Goal: Register for event/course

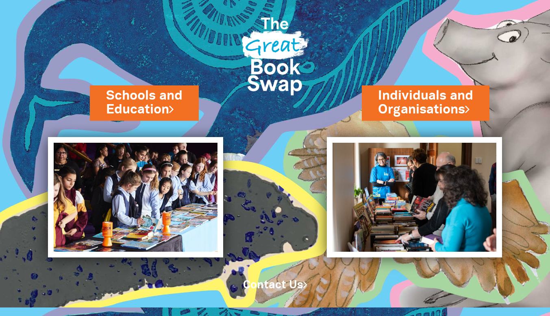
scroll to position [11, 0]
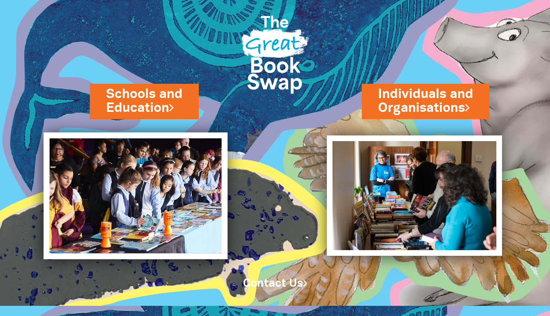
click at [167, 189] on img at bounding box center [135, 195] width 184 height 126
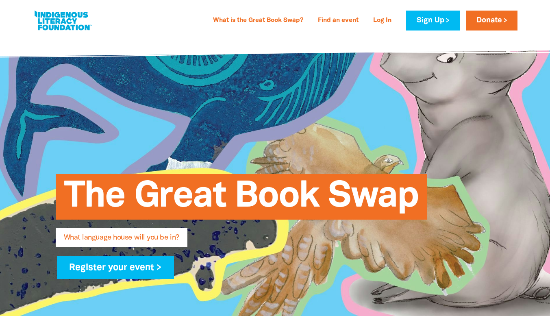
scroll to position [81, 0]
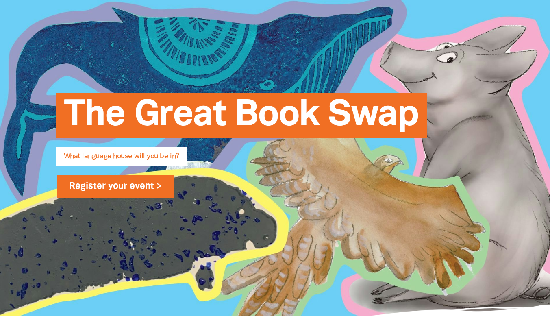
click at [151, 186] on link "Register your event >" at bounding box center [115, 186] width 117 height 23
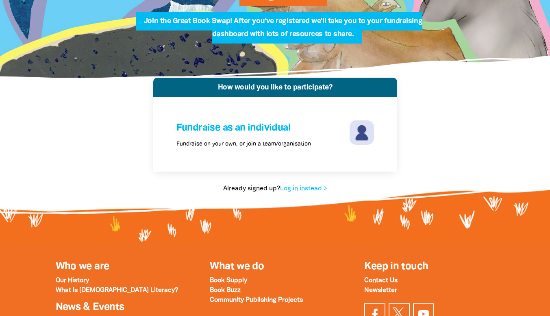
scroll to position [122, 0]
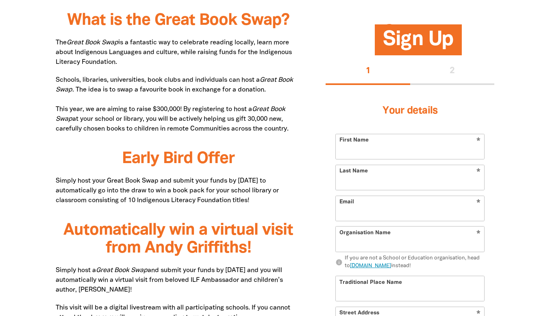
scroll to position [366, 0]
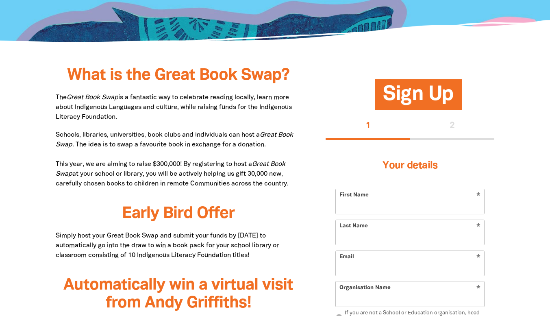
click at [385, 208] on input "First Name" at bounding box center [410, 201] width 148 height 25
type input "[PERSON_NAME]"
click at [390, 237] on input "Last Name" at bounding box center [410, 232] width 148 height 25
type input "[PERSON_NAME]"
click at [390, 262] on input "Email" at bounding box center [410, 263] width 148 height 25
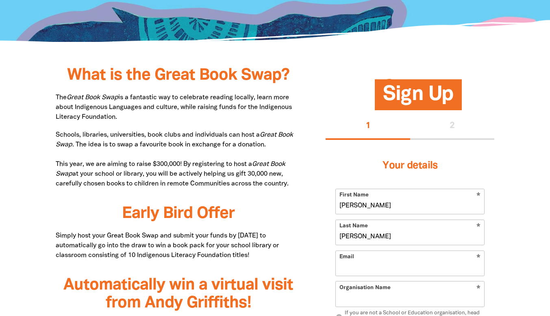
type input "[EMAIL_ADDRESS][DOMAIN_NAME]"
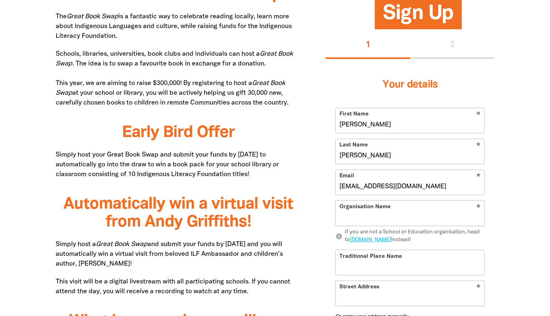
scroll to position [447, 0]
click at [386, 216] on input "Organisation Name" at bounding box center [410, 212] width 148 height 25
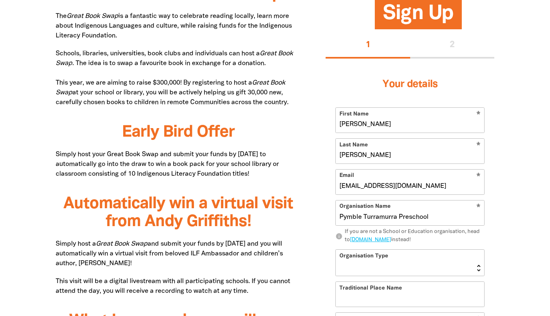
type input "Pymble Turramurra Preschool"
click at [417, 269] on select "[GEOGRAPHIC_DATA] K-12 University or [GEOGRAPHIC_DATA]" at bounding box center [410, 262] width 148 height 26
select select "early-learning"
click at [336, 249] on select "[GEOGRAPHIC_DATA] K-12 University or [GEOGRAPHIC_DATA]" at bounding box center [410, 262] width 148 height 26
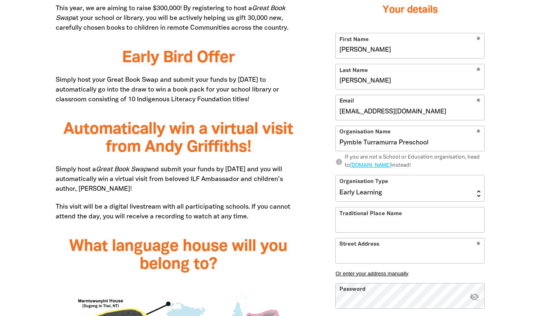
scroll to position [569, 0]
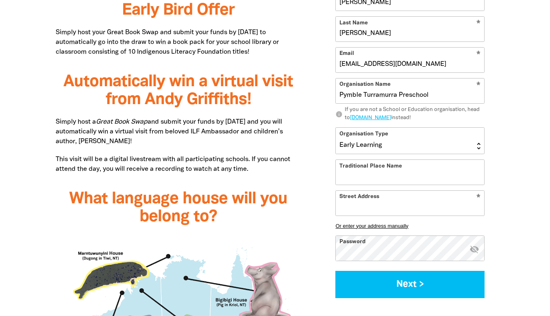
click at [420, 174] on input "Traditional Place Name" at bounding box center [410, 172] width 148 height 25
type input "G"
type input "Dharug"
click at [367, 201] on input "Street Address" at bounding box center [410, 203] width 148 height 25
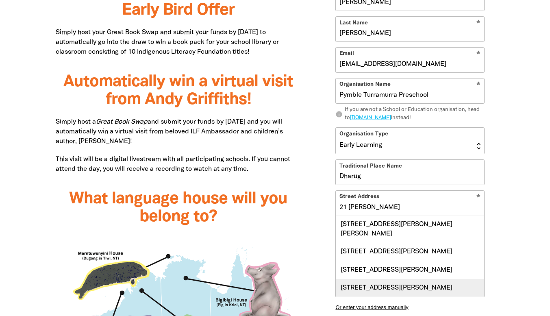
scroll to position [10, 0]
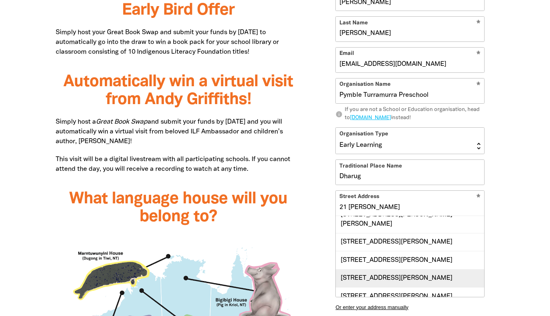
click at [397, 279] on div "[STREET_ADDRESS][PERSON_NAME]" at bounding box center [410, 278] width 148 height 18
type input "[STREET_ADDRESS][PERSON_NAME]"
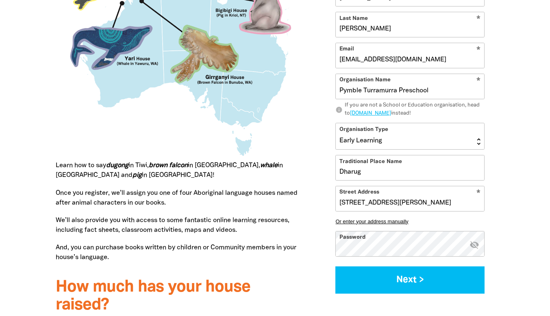
scroll to position [853, 0]
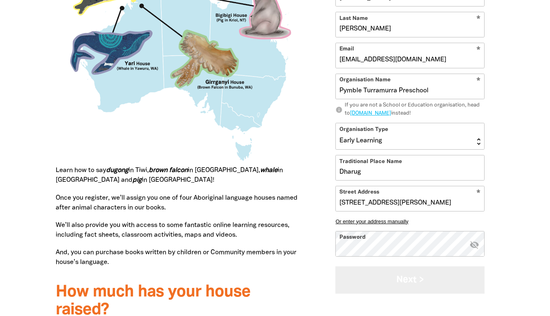
click at [414, 288] on button "Next >" at bounding box center [409, 279] width 149 height 27
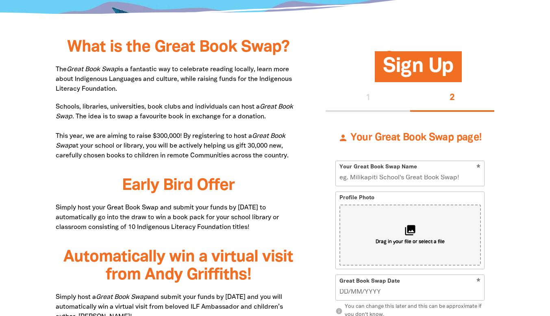
scroll to position [431, 0]
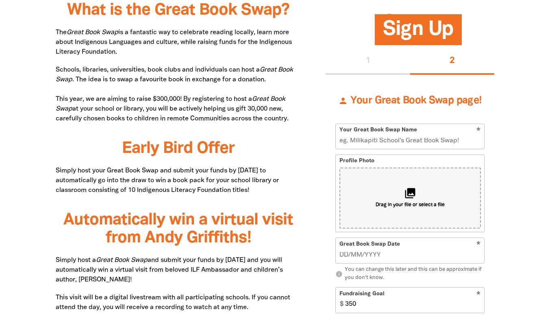
click at [403, 143] on input "Your Great Book Swap Name" at bounding box center [410, 136] width 148 height 25
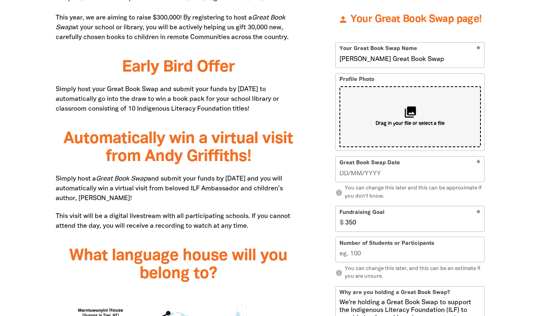
scroll to position [471, 0]
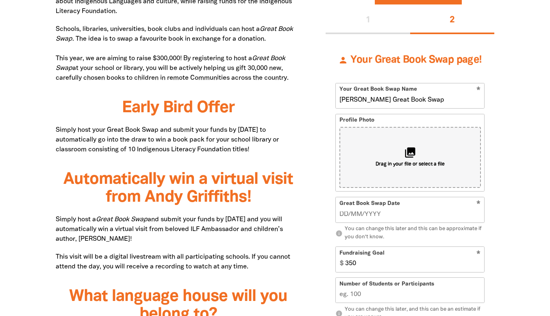
type input "[PERSON_NAME] Great Book Swap"
drag, startPoint x: 384, startPoint y: 166, endPoint x: 377, endPoint y: 169, distance: 7.6
click at [377, 169] on div "collections Drag in your file or select a file" at bounding box center [409, 157] width 141 height 61
type input "C:\fakepath\cropped-Pymble-Turramurra-Pre-School-3.png"
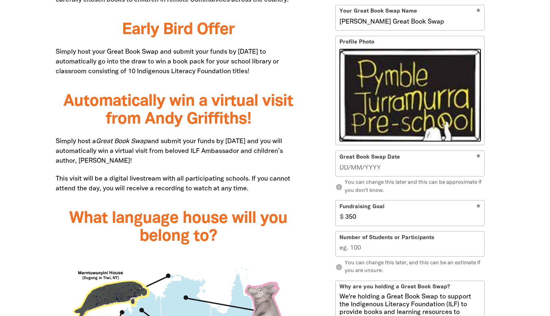
scroll to position [553, 0]
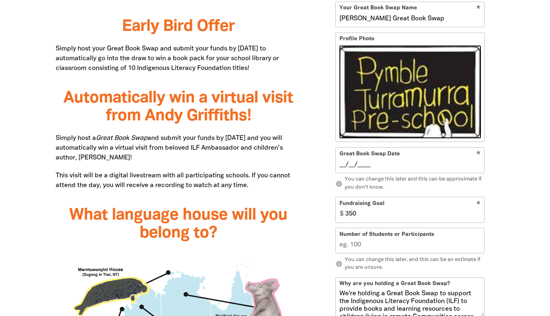
click at [362, 166] on input "__/__/____" at bounding box center [409, 164] width 141 height 9
type input "[DATE]"
click at [358, 214] on input "350" at bounding box center [412, 209] width 143 height 25
type input "250"
click at [371, 245] on input "Number of Students or Participants" at bounding box center [410, 240] width 148 height 25
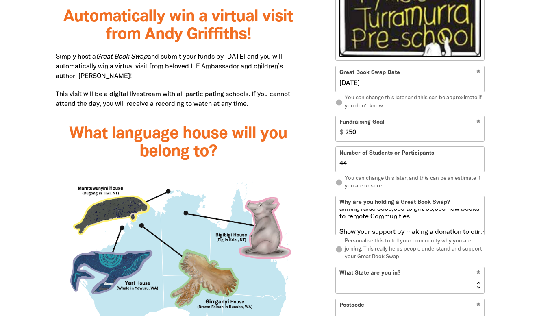
scroll to position [102, 0]
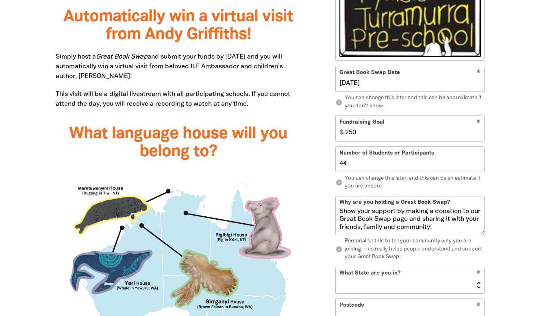
type input "44"
click at [381, 278] on select "[GEOGRAPHIC_DATA] [GEOGRAPHIC_DATA] QLD [GEOGRAPHIC_DATA] [GEOGRAPHIC_DATA] SA …" at bounding box center [410, 280] width 148 height 26
select select "[GEOGRAPHIC_DATA]"
click at [336, 267] on select "[GEOGRAPHIC_DATA] [GEOGRAPHIC_DATA] QLD [GEOGRAPHIC_DATA] [GEOGRAPHIC_DATA] SA …" at bounding box center [410, 280] width 148 height 26
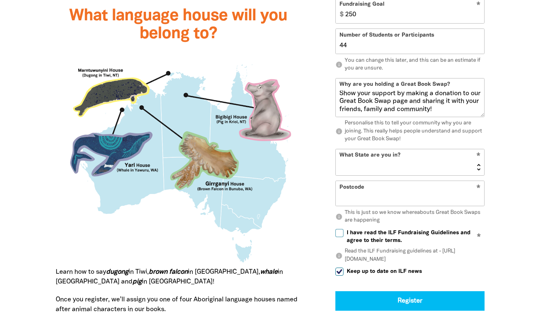
scroll to position [756, 0]
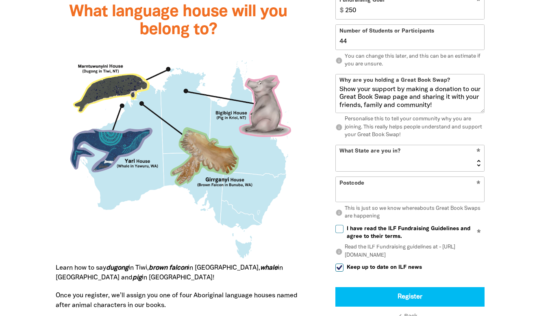
click at [403, 194] on input "Postcode" at bounding box center [410, 189] width 148 height 25
type input "2074"
click at [340, 227] on input "I have read the ILF Fundraising Guidelines and agree to their terms." at bounding box center [339, 229] width 8 height 8
checkbox input "true"
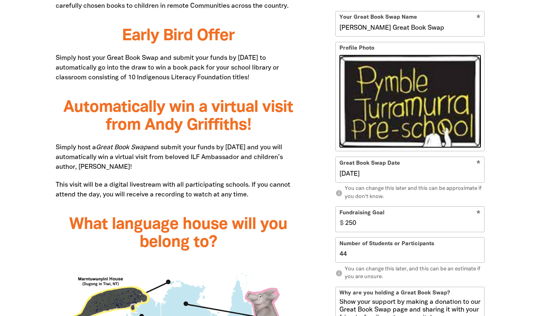
scroll to position [553, 0]
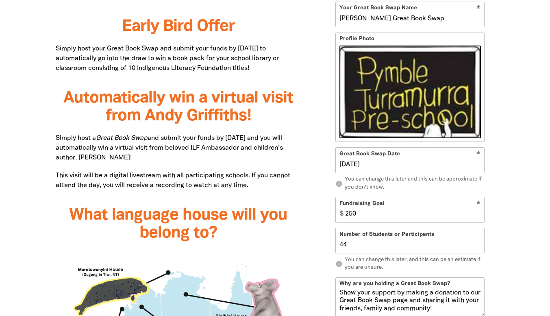
drag, startPoint x: 368, startPoint y: 19, endPoint x: 339, endPoint y: 19, distance: 29.3
click at [339, 19] on input "[PERSON_NAME] Great Book Swap" at bounding box center [410, 14] width 148 height 25
type input "PTP's Great Book Swap"
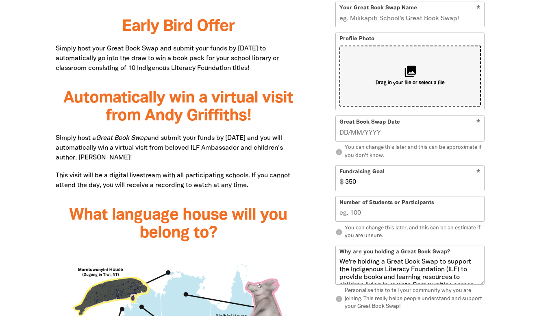
click at [444, 74] on div "collections Drag in your file or select a file" at bounding box center [409, 76] width 141 height 61
type input "C:\fakepath\cropped-Pymble-Turramurra-Pre-School-3.png"
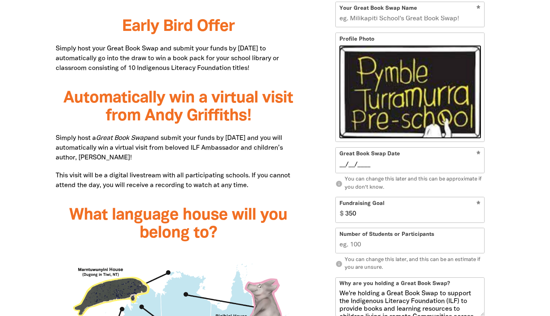
click at [349, 164] on input "__/__/____" at bounding box center [409, 164] width 141 height 9
type input "[DATE]"
click at [361, 218] on input "350" at bounding box center [412, 209] width 143 height 25
type input "250"
click at [367, 248] on input "Number of Students or Participants" at bounding box center [410, 240] width 148 height 25
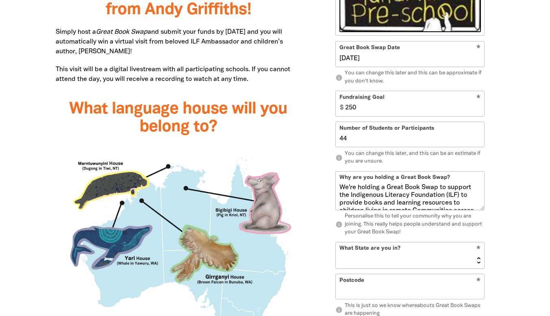
scroll to position [674, 0]
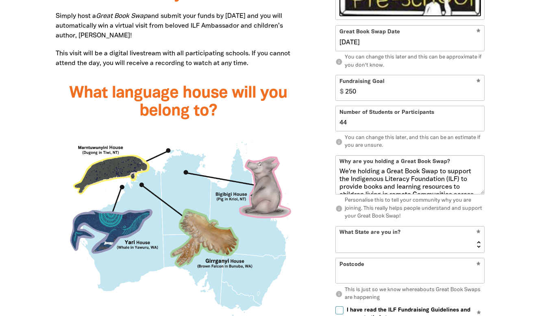
type input "44"
click at [384, 241] on select "[GEOGRAPHIC_DATA] [GEOGRAPHIC_DATA] QLD [GEOGRAPHIC_DATA] [GEOGRAPHIC_DATA] SA …" at bounding box center [410, 239] width 148 height 26
select select "[GEOGRAPHIC_DATA]"
click at [336, 226] on select "[GEOGRAPHIC_DATA] [GEOGRAPHIC_DATA] QLD [GEOGRAPHIC_DATA] [GEOGRAPHIC_DATA] SA …" at bounding box center [410, 239] width 148 height 26
click at [365, 276] on input "Postcode" at bounding box center [410, 270] width 148 height 25
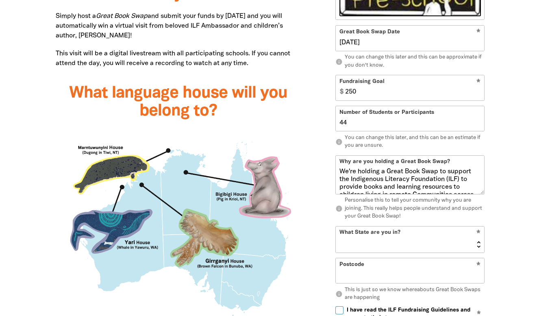
type input "2074"
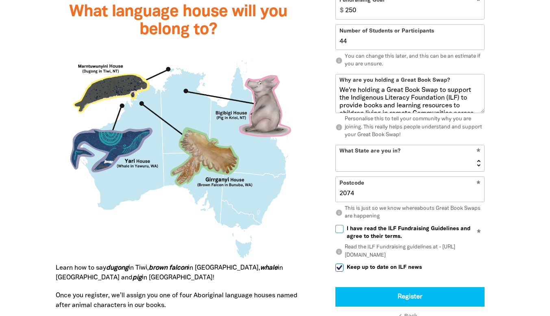
click at [338, 229] on input "I have read the ILF Fundraising Guidelines and agree to their terms." at bounding box center [339, 229] width 8 height 8
checkbox input "true"
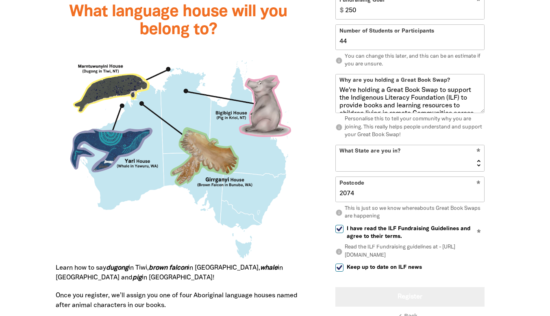
click at [400, 296] on button "Register" at bounding box center [409, 297] width 149 height 20
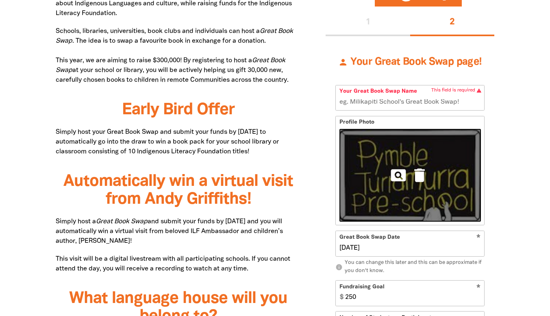
scroll to position [464, 0]
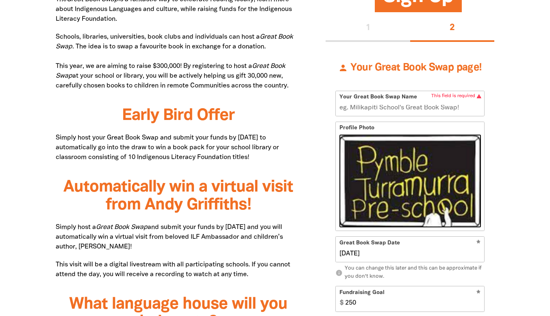
click at [410, 109] on input "Your Great Book Swap Name" at bounding box center [410, 103] width 148 height 25
type input "PTP's Great Book Swap"
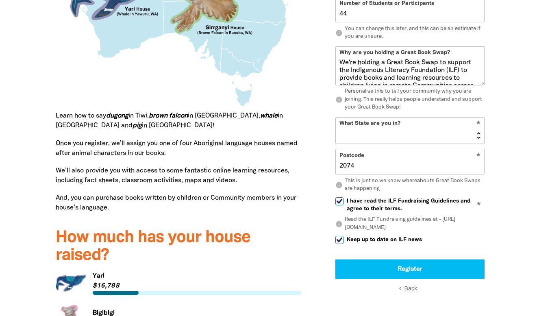
scroll to position [910, 0]
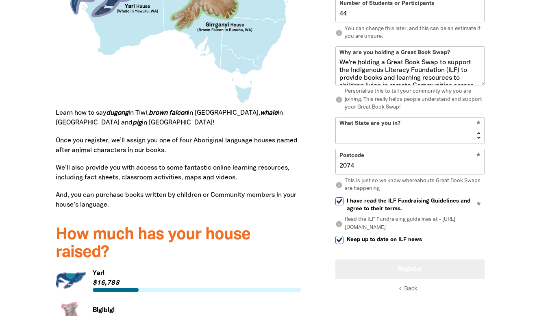
click at [406, 268] on button "Register" at bounding box center [409, 269] width 149 height 20
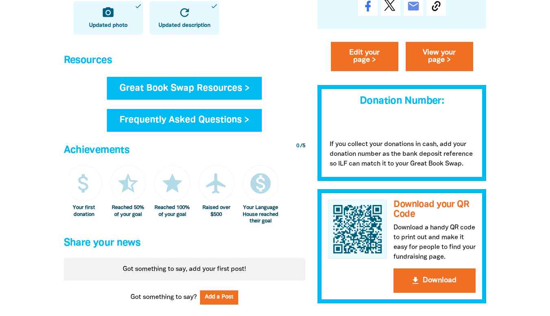
scroll to position [366, 0]
click at [213, 93] on link "Great Book Swap Resources >" at bounding box center [184, 88] width 155 height 23
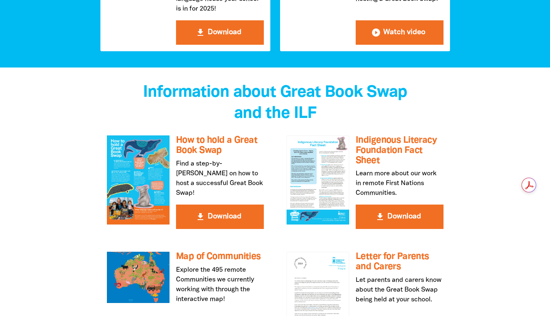
scroll to position [1381, 0]
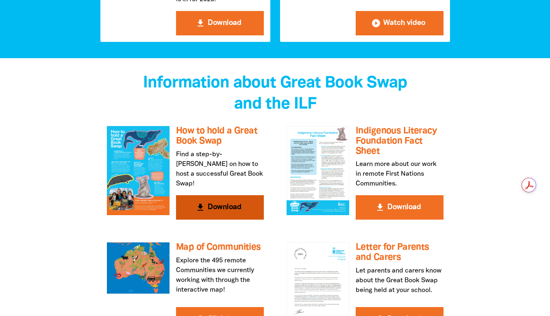
click at [225, 195] on button "get_app Download" at bounding box center [220, 207] width 88 height 24
